Goal: Information Seeking & Learning: Understand process/instructions

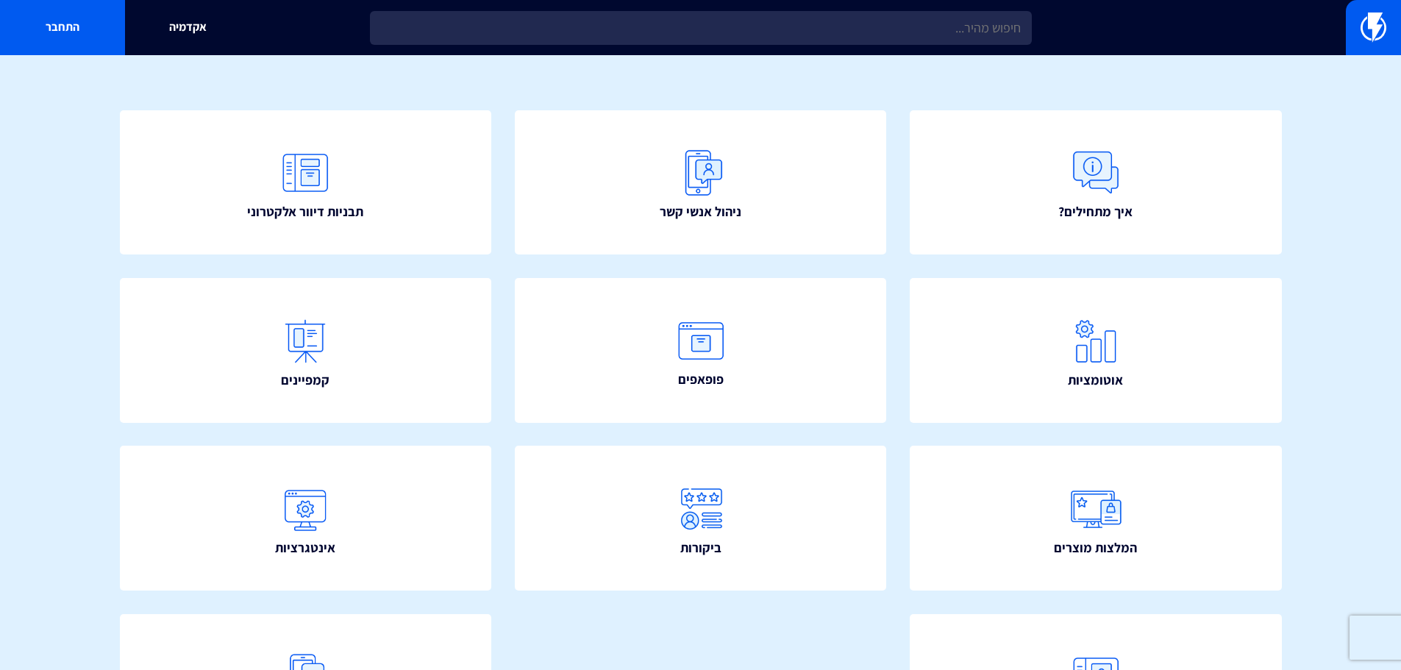
scroll to position [147, 0]
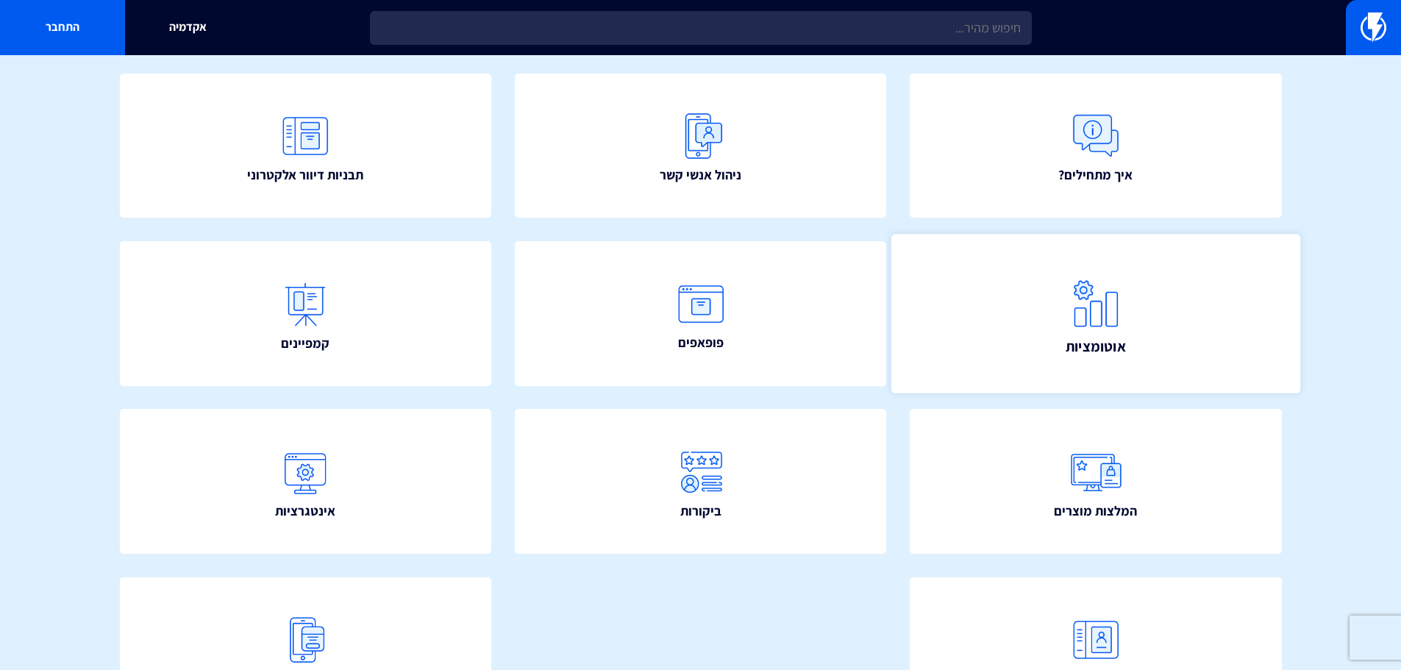
click at [973, 319] on link "אוטומציות" at bounding box center [1095, 313] width 409 height 159
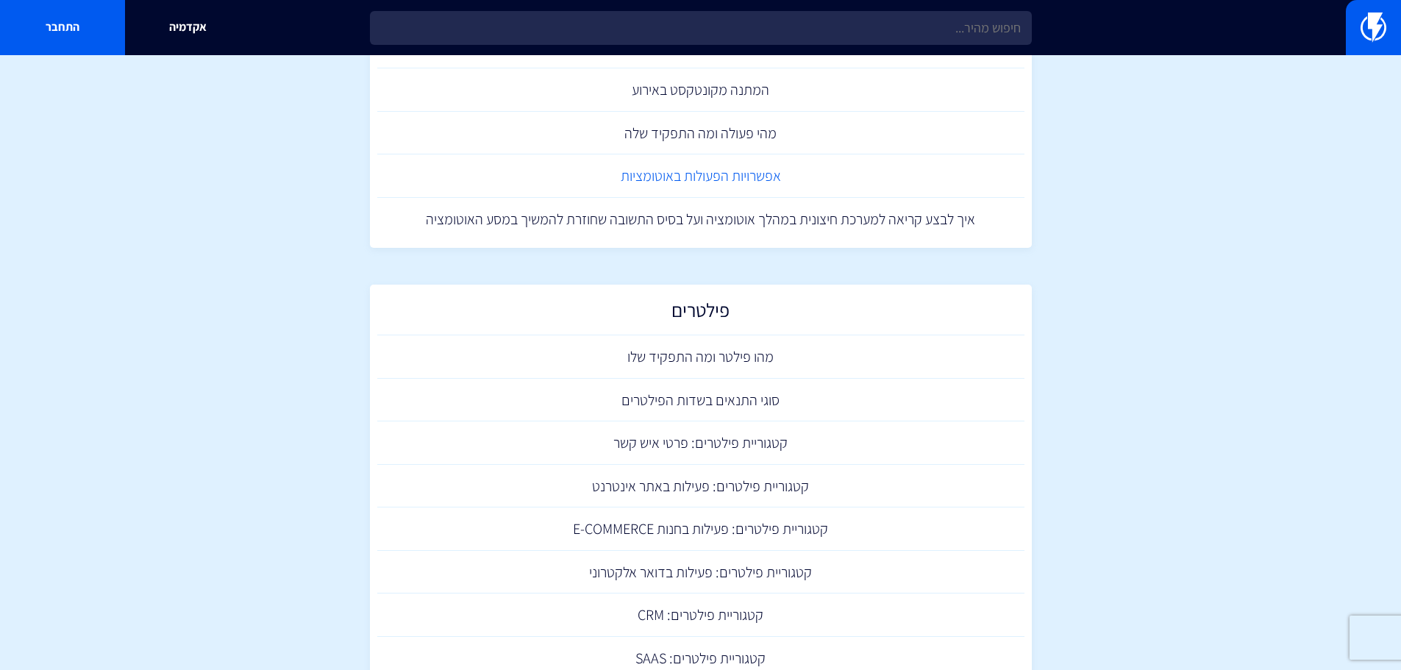
scroll to position [809, 0]
